Goal: Task Accomplishment & Management: Use online tool/utility

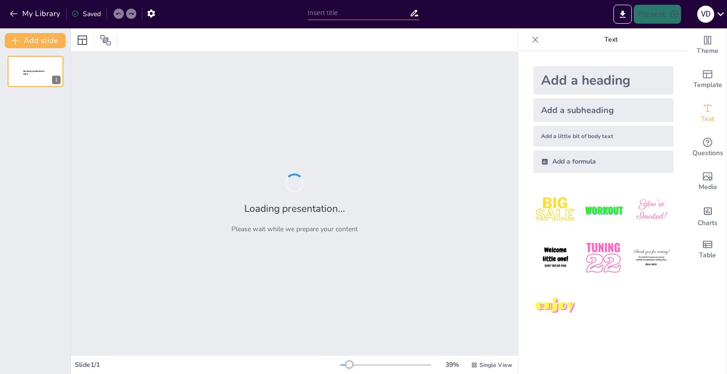
type input "New Sendsteps"
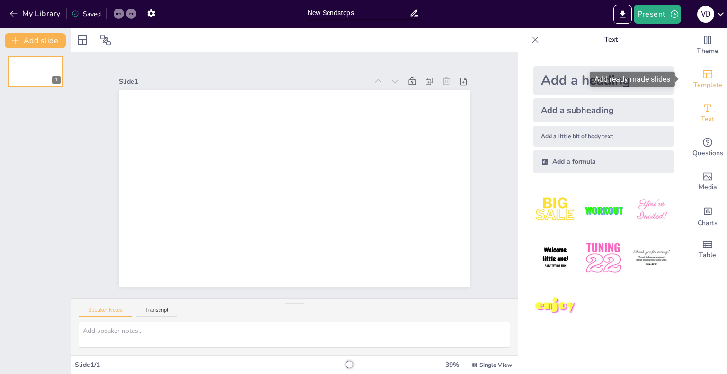
click at [704, 81] on span "Template" at bounding box center [707, 85] width 29 height 10
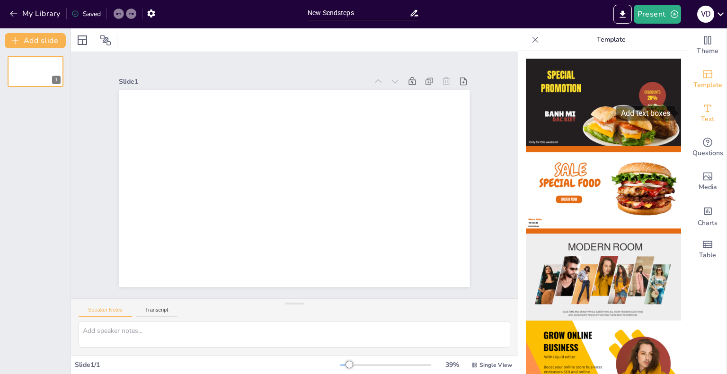
click at [702, 110] on icon "Add text boxes" at bounding box center [707, 108] width 11 height 11
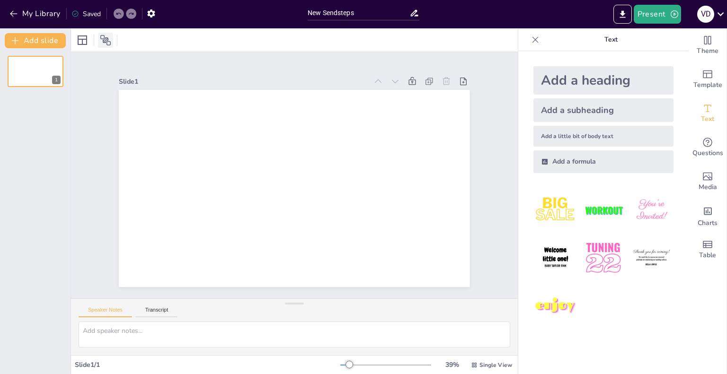
click at [100, 44] on icon at bounding box center [105, 40] width 11 height 11
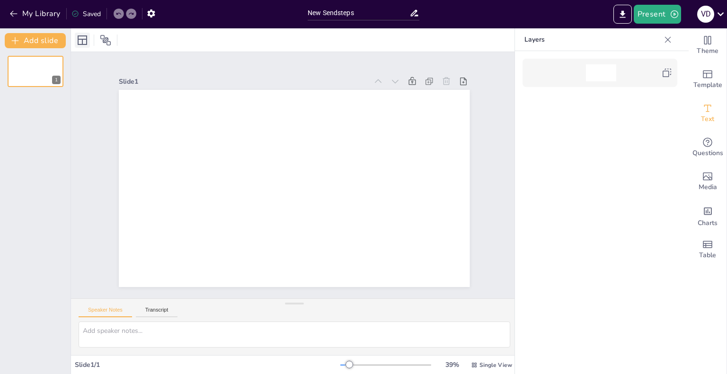
click at [80, 43] on icon at bounding box center [82, 40] width 11 height 11
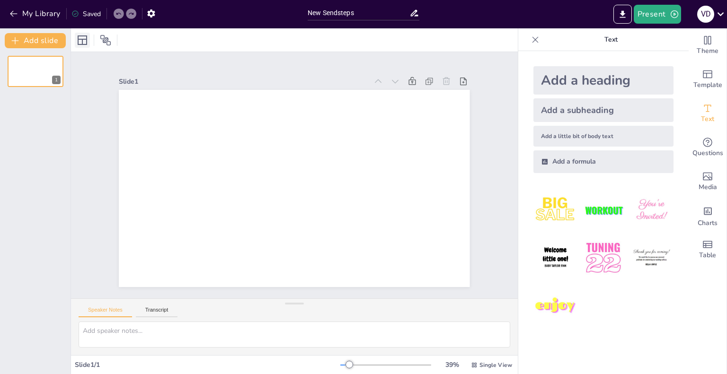
click at [83, 40] on icon at bounding box center [82, 40] width 11 height 11
click at [155, 314] on button "Transcript" at bounding box center [157, 312] width 42 height 10
click at [11, 13] on icon "button" at bounding box center [13, 14] width 7 height 6
